Goal: Information Seeking & Learning: Stay updated

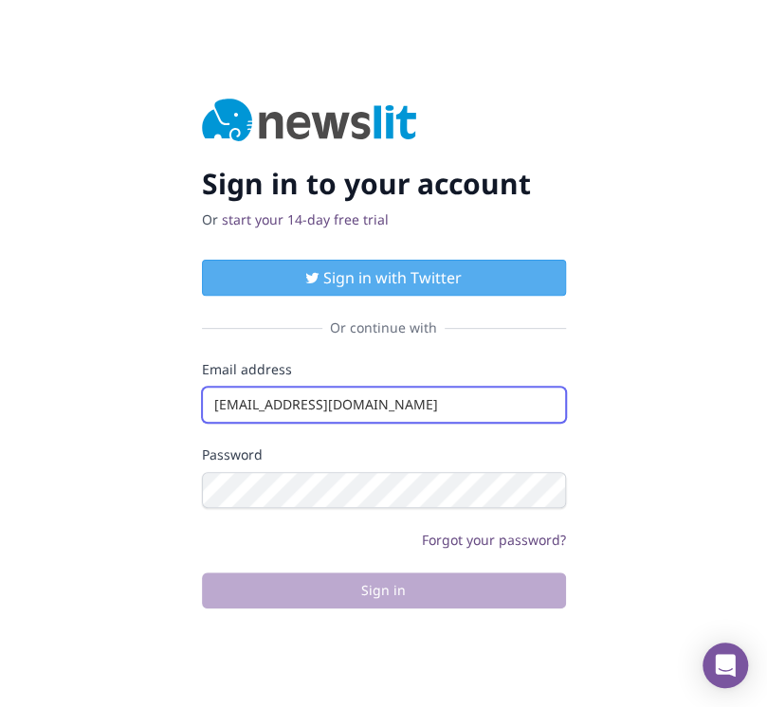
type input "info@startingupgood.info"
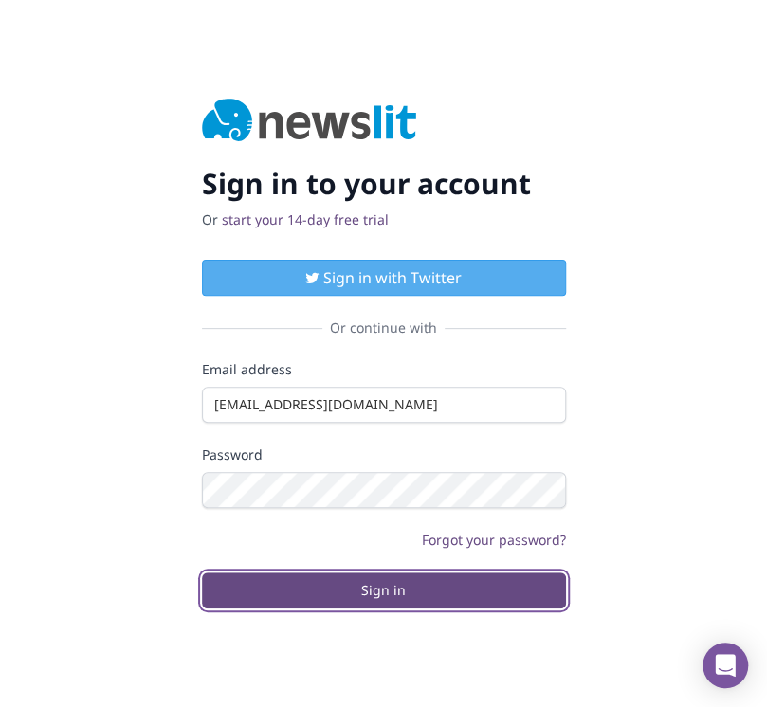
click at [383, 590] on button "Sign in" at bounding box center [384, 591] width 364 height 36
